Goal: Information Seeking & Learning: Learn about a topic

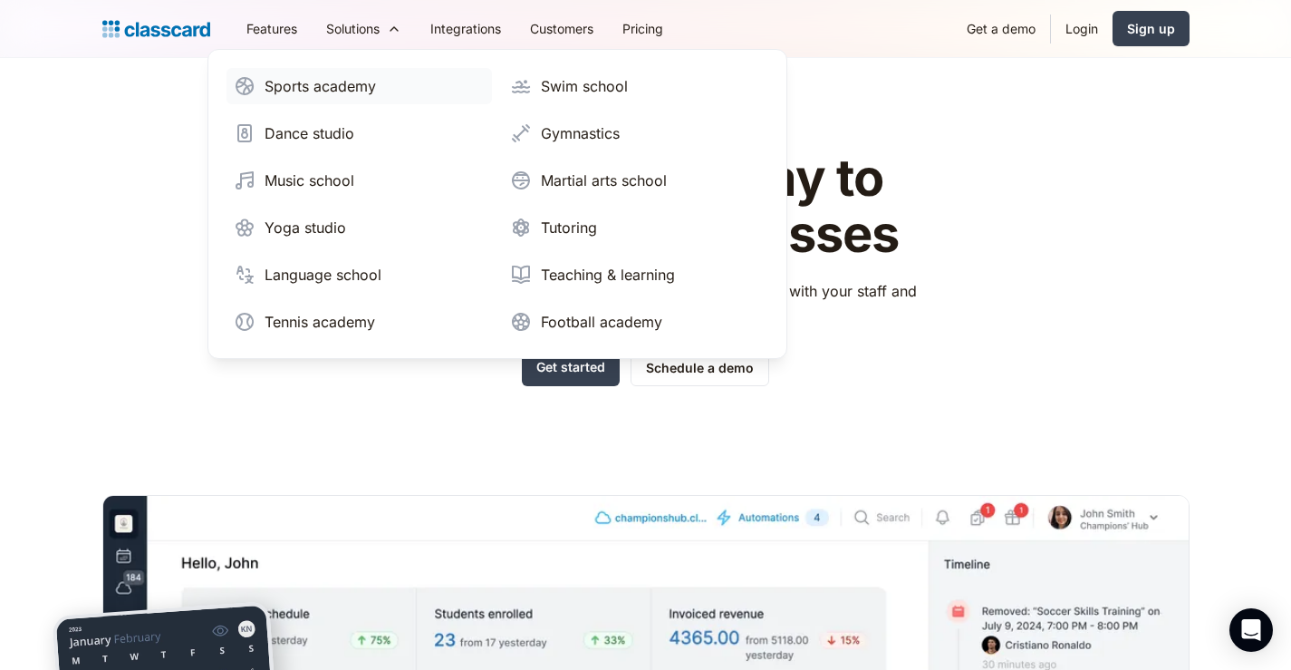
click at [341, 87] on div "Sports academy" at bounding box center [320, 86] width 111 height 22
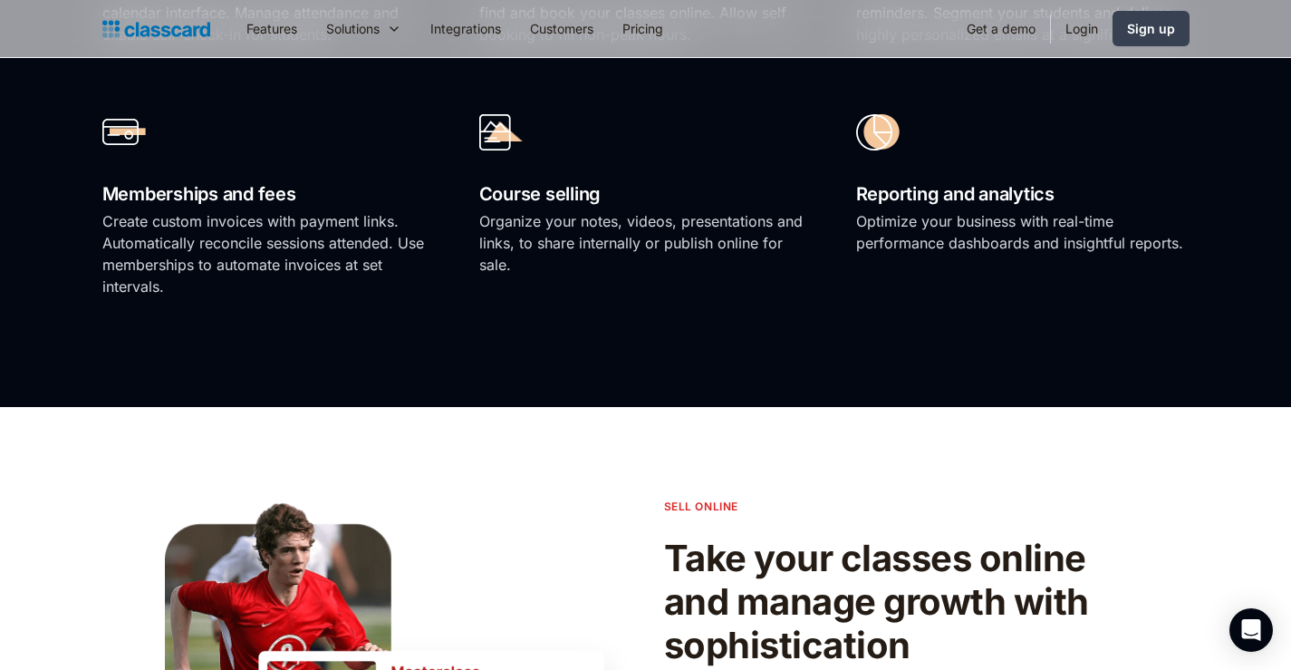
scroll to position [2084, 0]
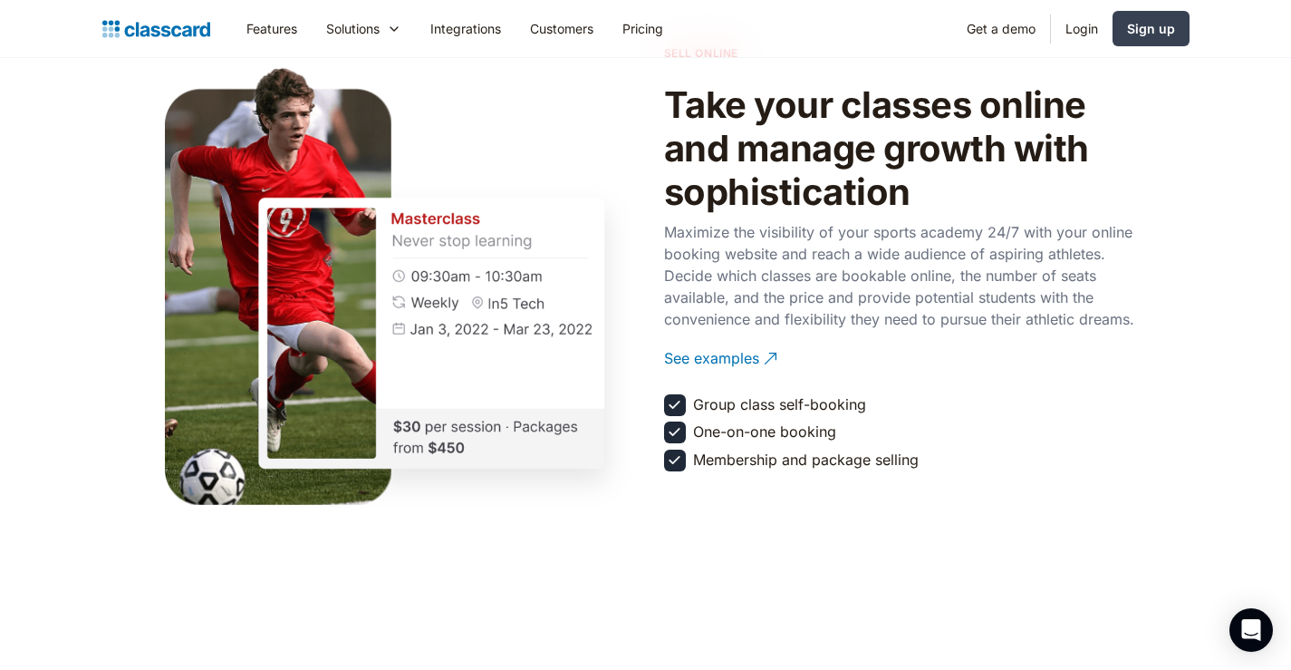
click at [428, 236] on img at bounding box center [431, 333] width 435 height 362
click at [719, 369] on div "See examples" at bounding box center [711, 351] width 95 height 35
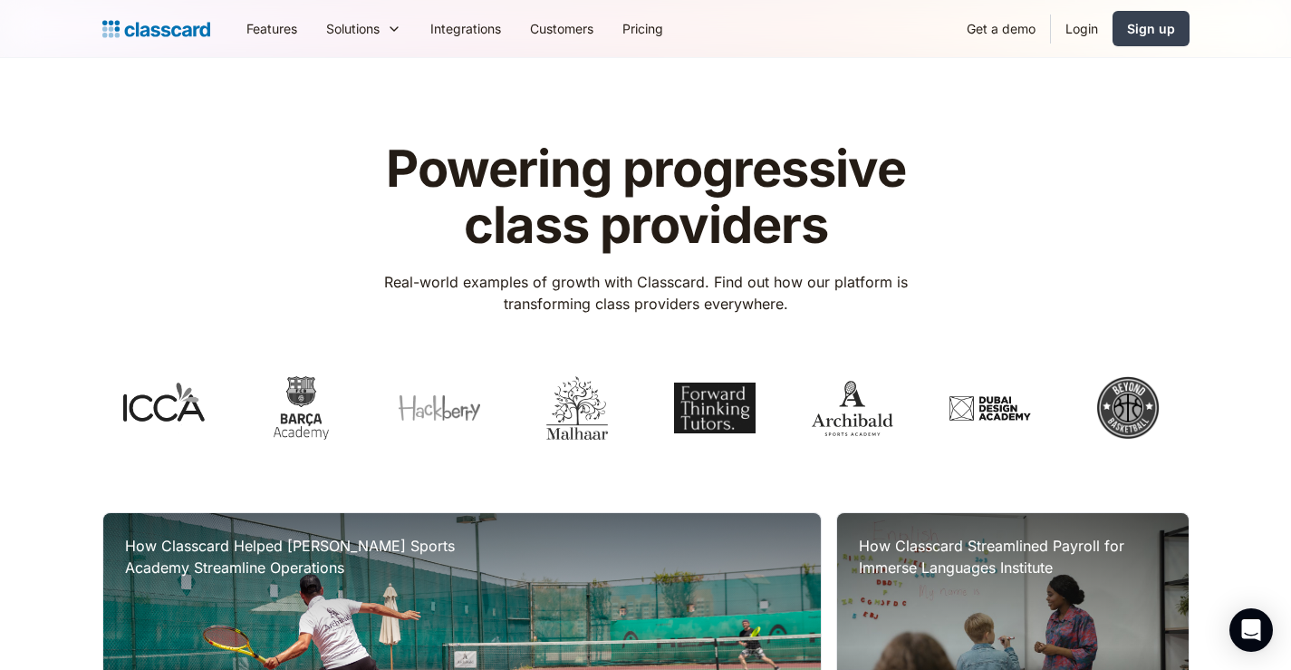
click at [578, 27] on link "Customers" at bounding box center [562, 28] width 92 height 41
